Goal: Task Accomplishment & Management: Complete application form

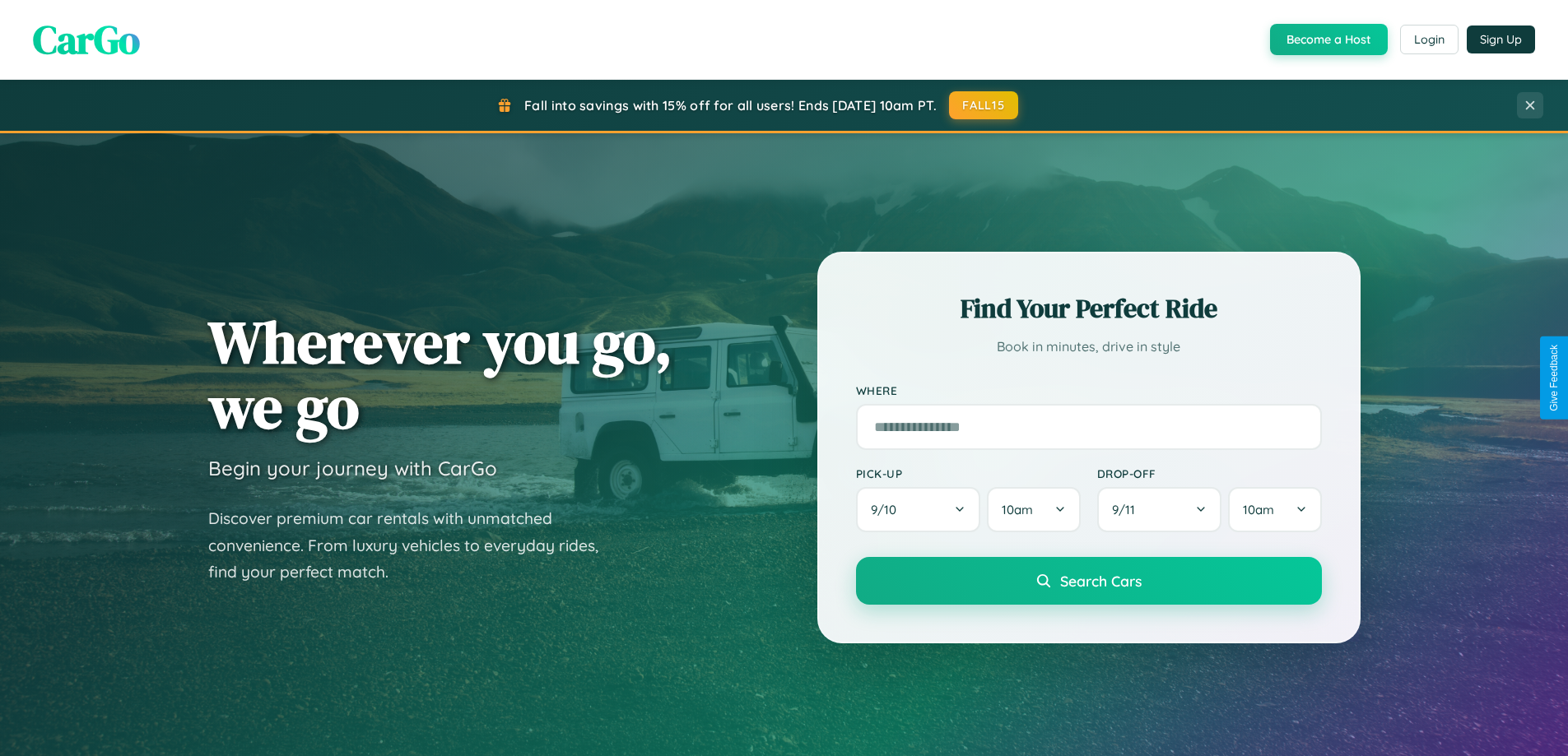
scroll to position [3167, 0]
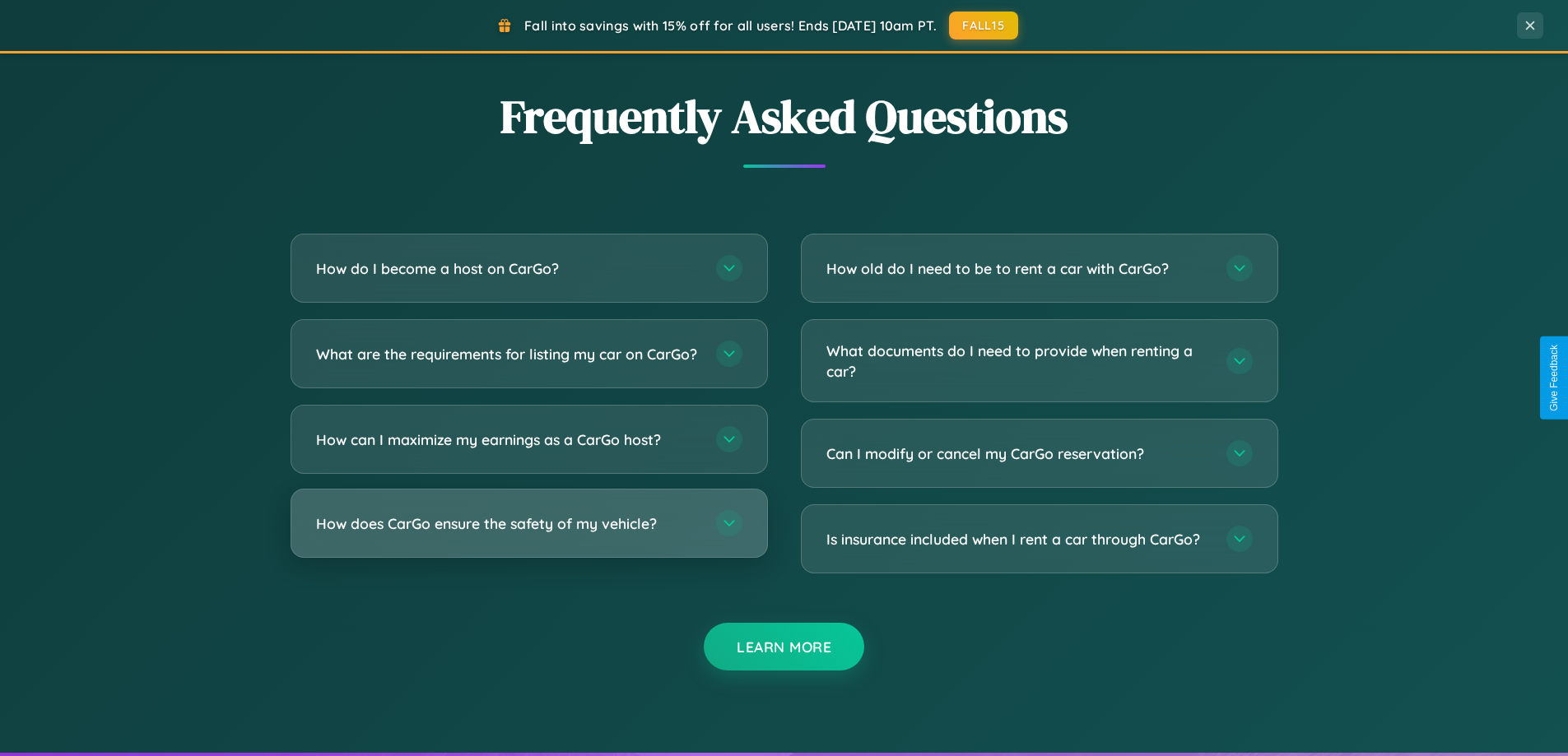
click at [528, 534] on h3 "How does CarGo ensure the safety of my vehicle?" at bounding box center [508, 523] width 384 height 20
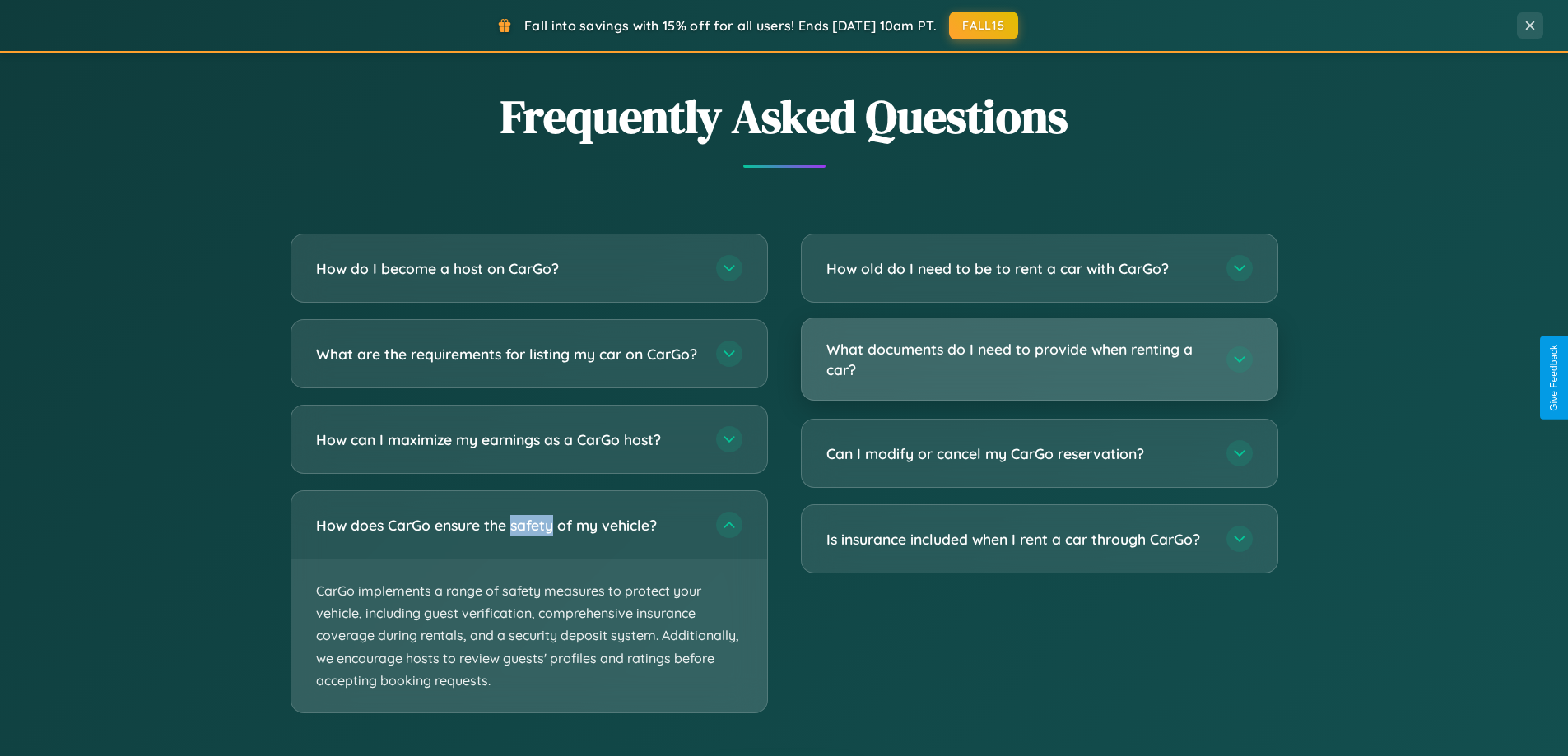
click at [1039, 360] on h3 "What documents do I need to provide when renting a car?" at bounding box center [1018, 359] width 384 height 41
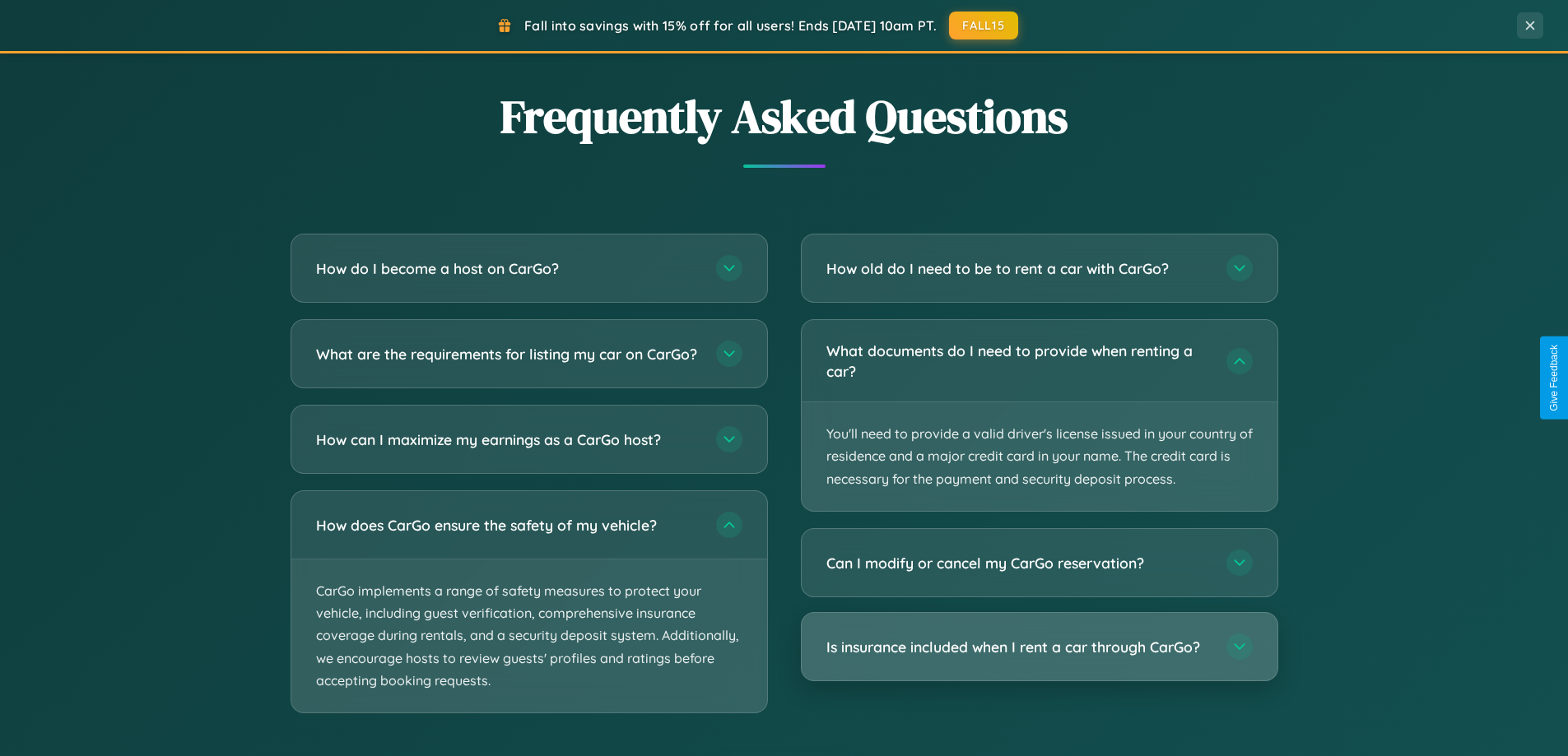
click at [1039, 647] on h3 "Is insurance included when I rent a car through CarGo?" at bounding box center [1018, 646] width 384 height 20
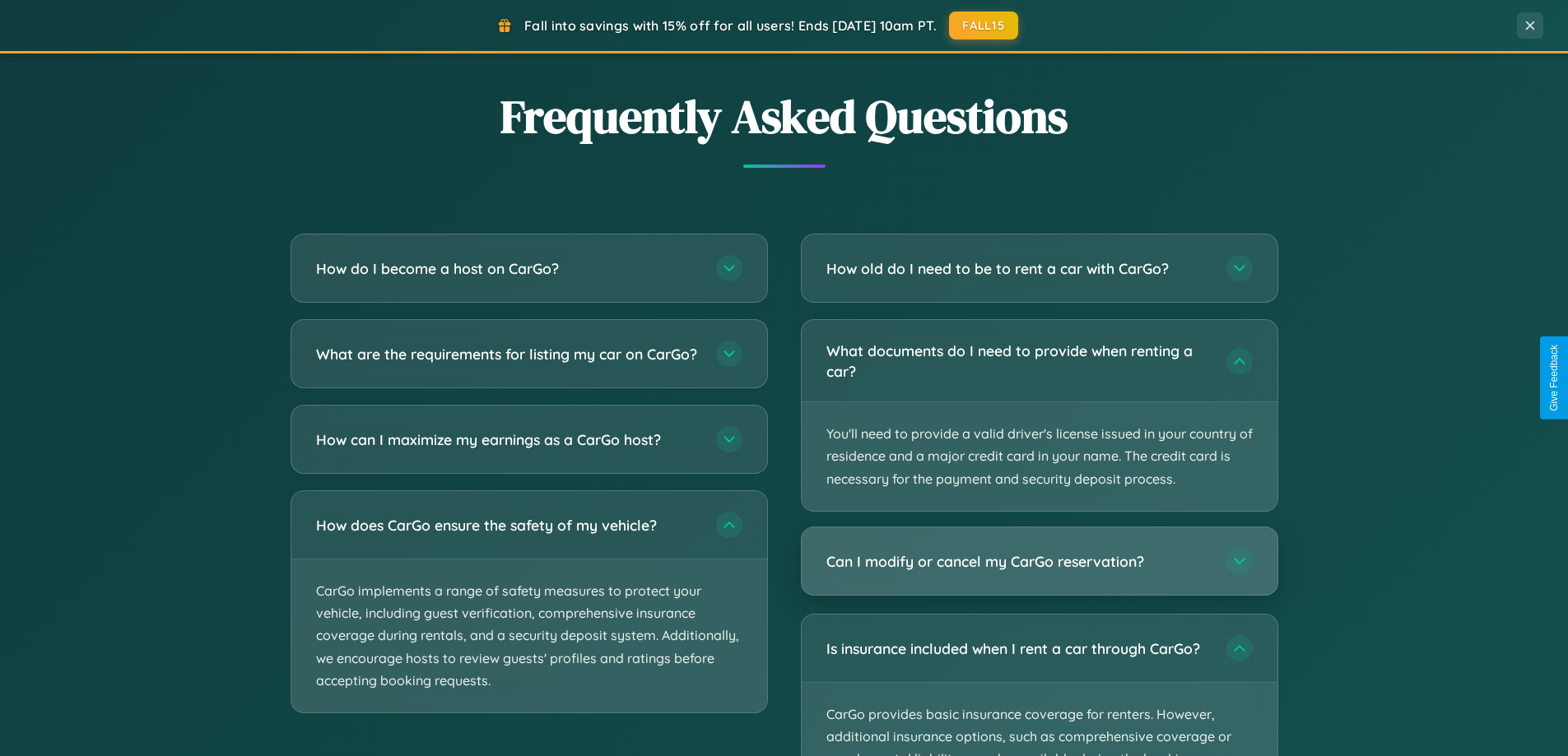
click at [1039, 561] on h3 "Can I modify or cancel my CarGo reservation?" at bounding box center [1018, 561] width 384 height 20
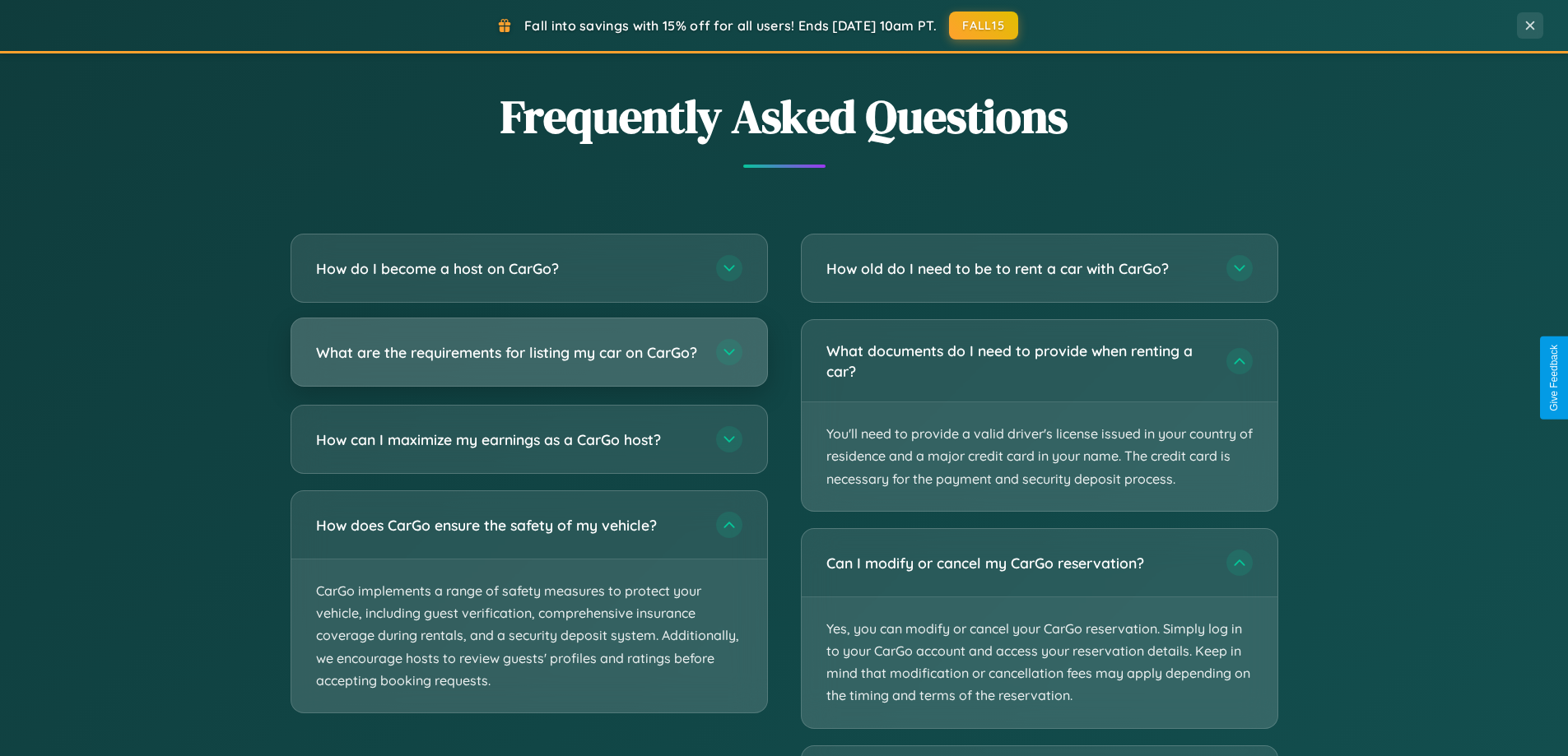
click at [528, 360] on h3 "What are the requirements for listing my car on CarGo?" at bounding box center [508, 352] width 384 height 20
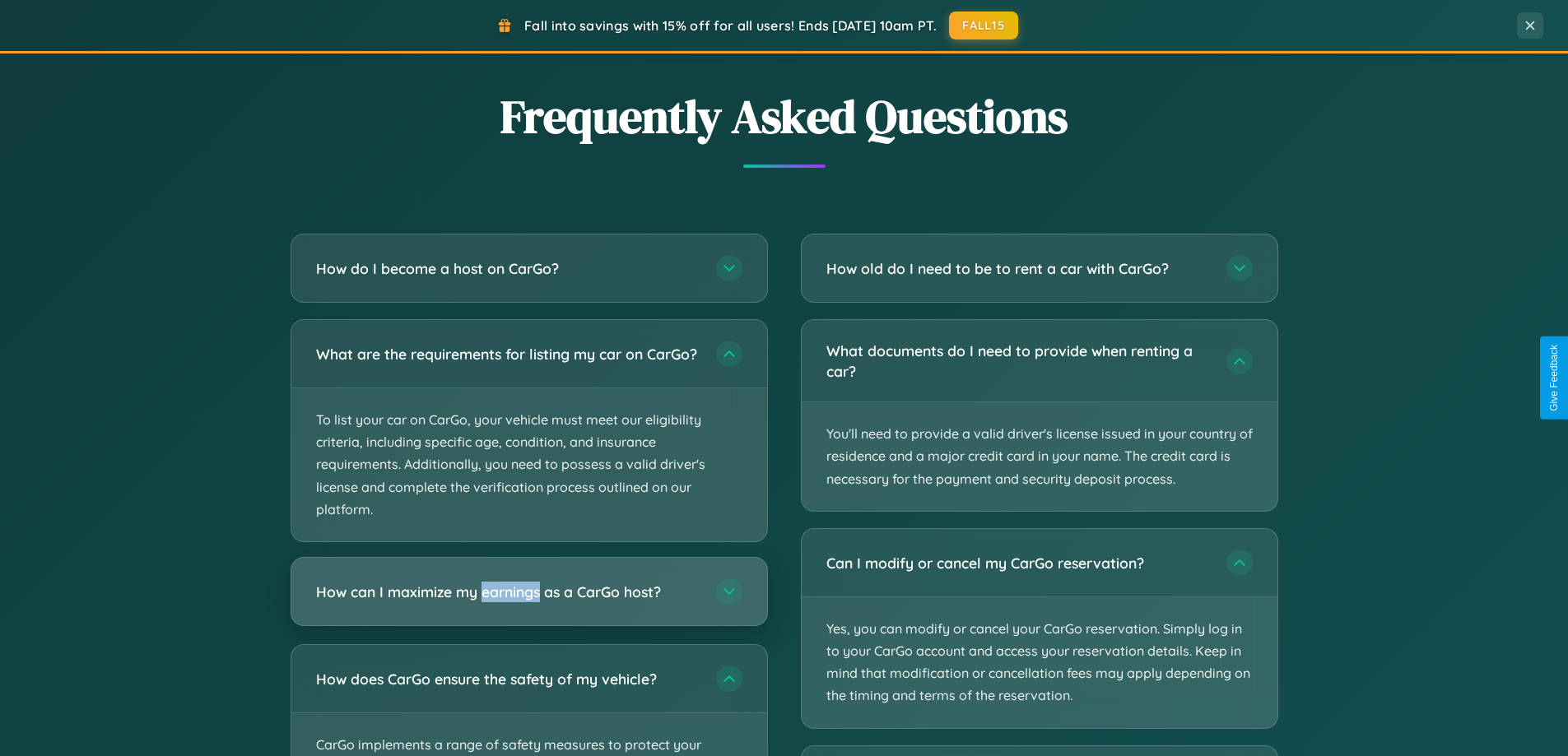
click at [528, 603] on h3 "How can I maximize my earnings as a CarGo host?" at bounding box center [508, 592] width 384 height 20
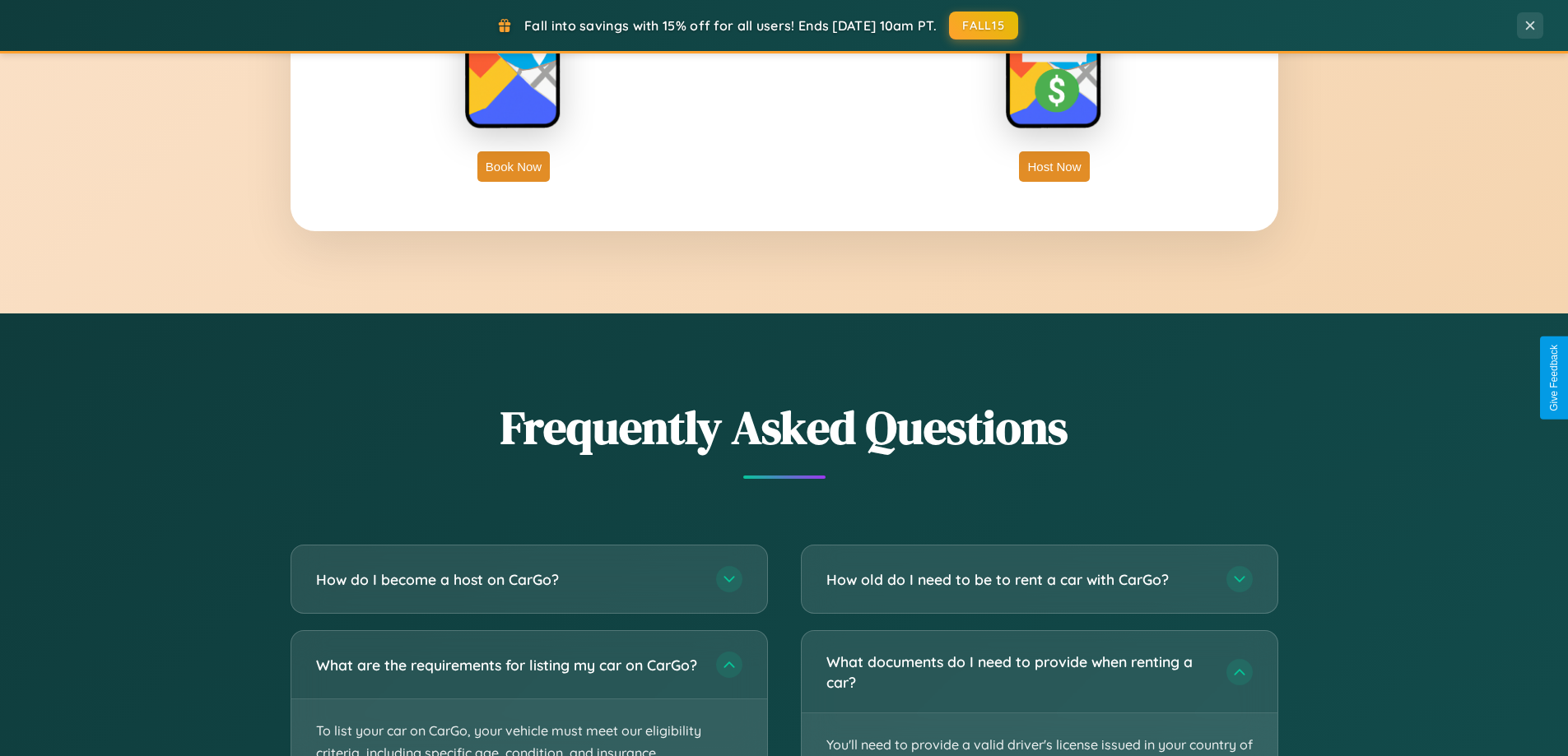
scroll to position [2645, 0]
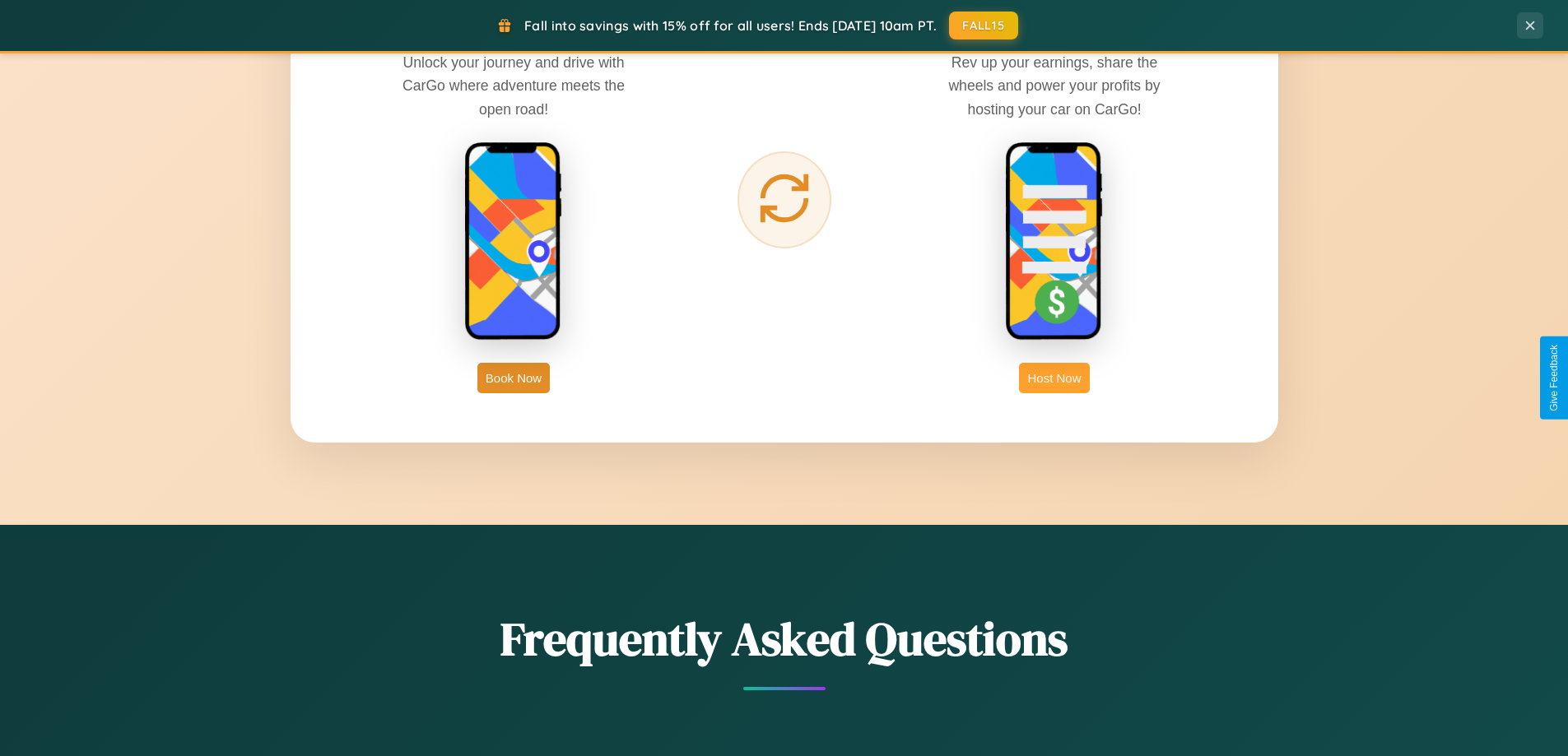
click at [1054, 378] on button "Host Now" at bounding box center [1054, 378] width 70 height 30
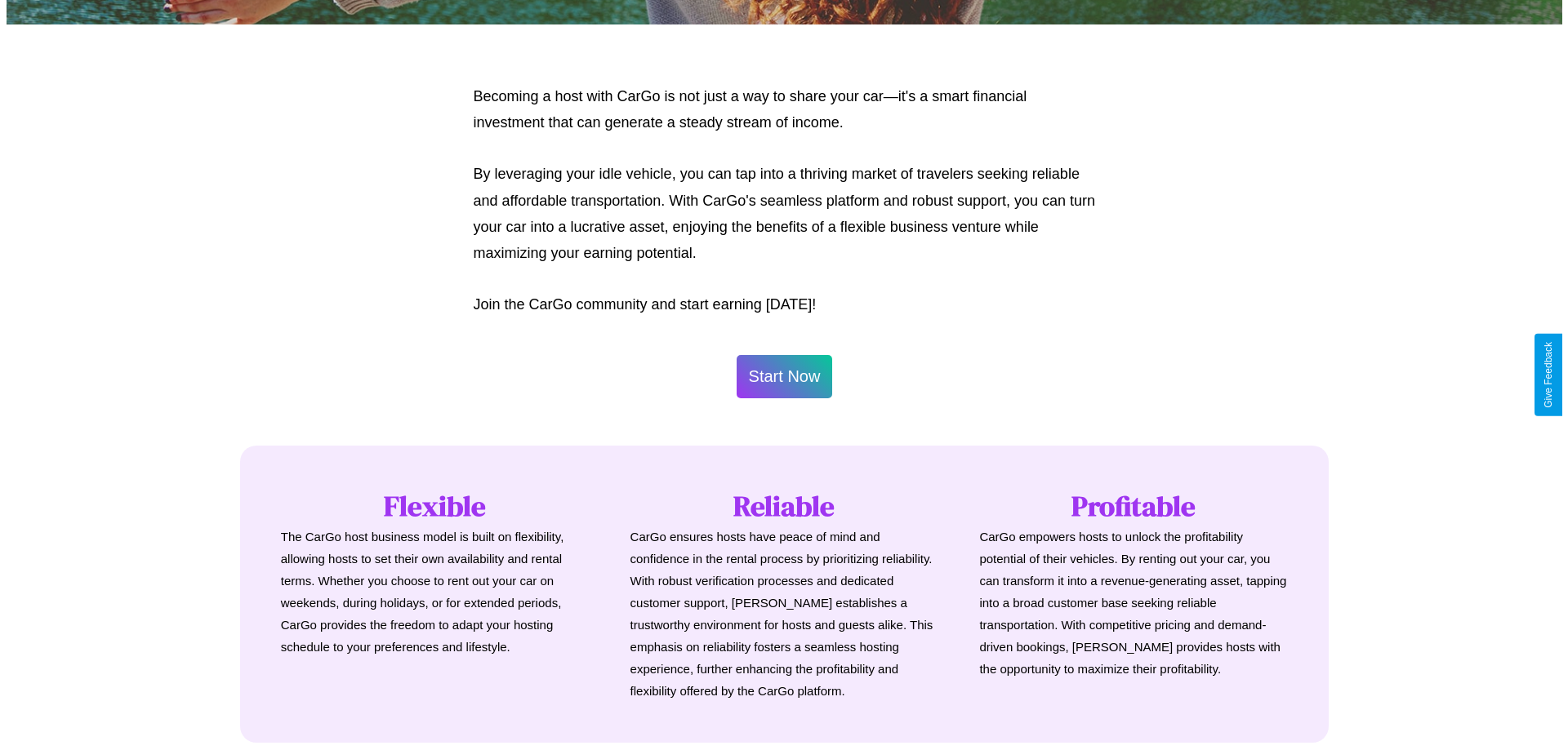
scroll to position [789, 0]
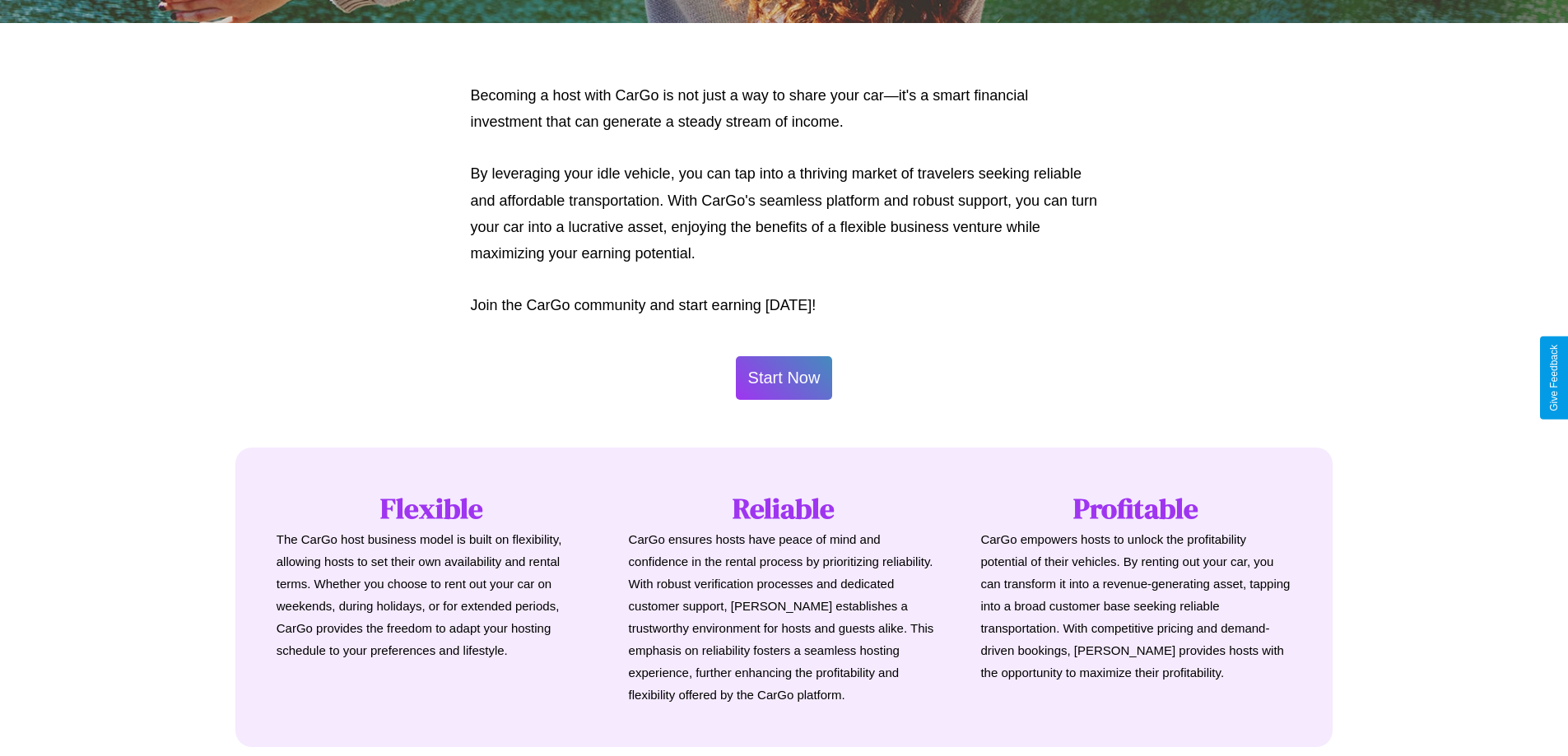
click at [784, 378] on button "Start Now" at bounding box center [784, 378] width 97 height 44
